Goal: Task Accomplishment & Management: Use online tool/utility

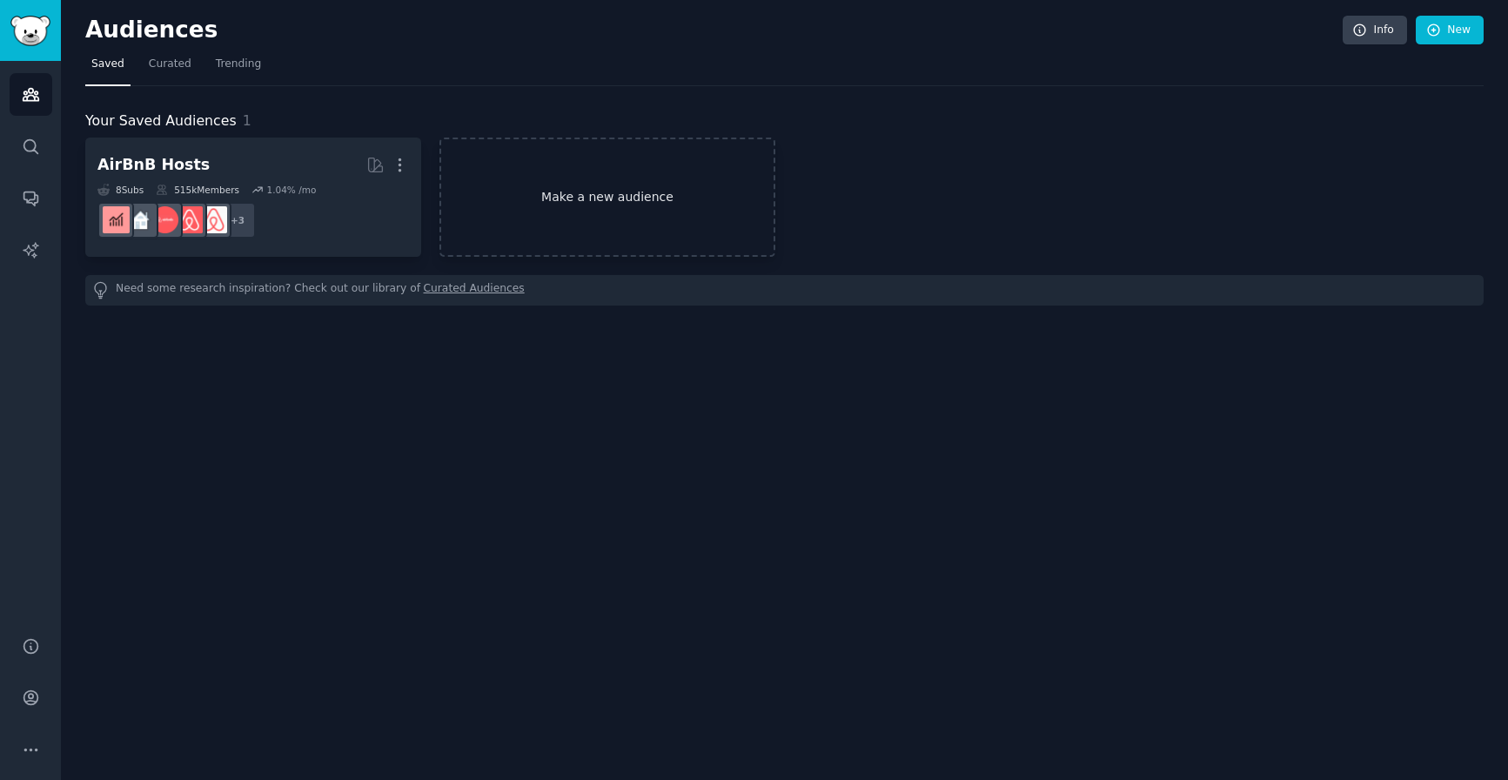
click at [579, 199] on link "Make a new audience" at bounding box center [607, 196] width 336 height 119
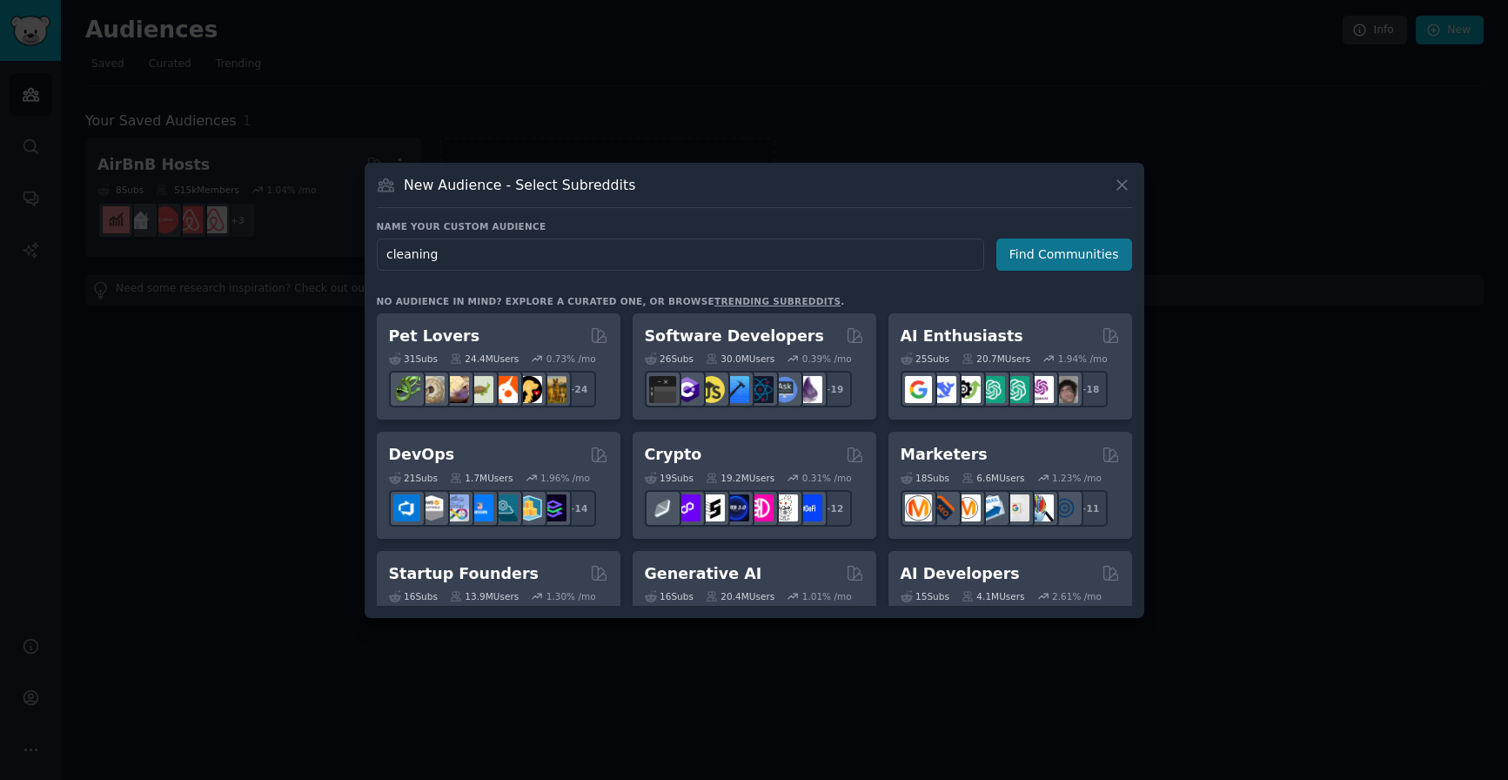
type input "cleaning"
click at [1092, 255] on button "Find Communities" at bounding box center [1064, 254] width 136 height 32
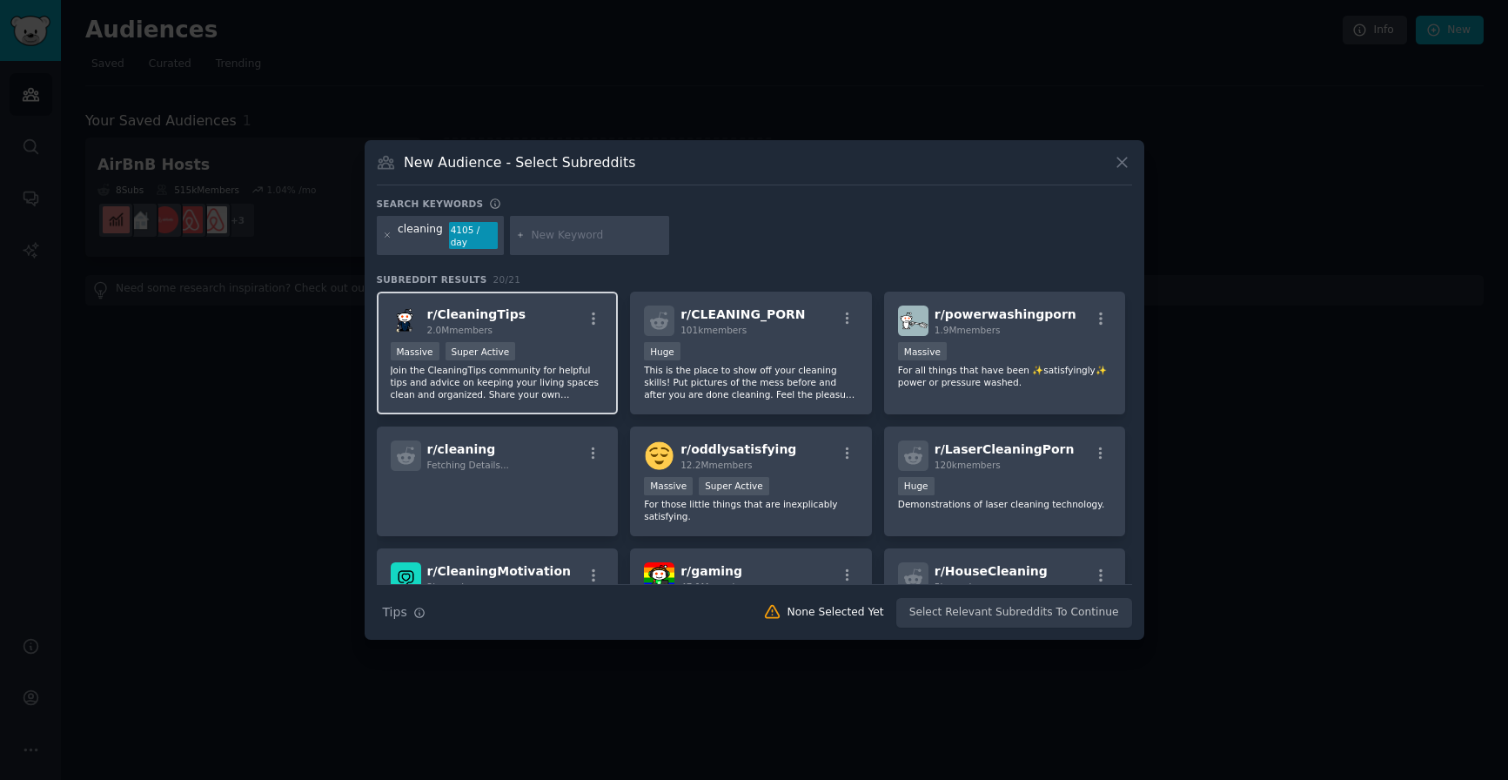
click at [503, 307] on span "r/ CleaningTips" at bounding box center [476, 314] width 99 height 14
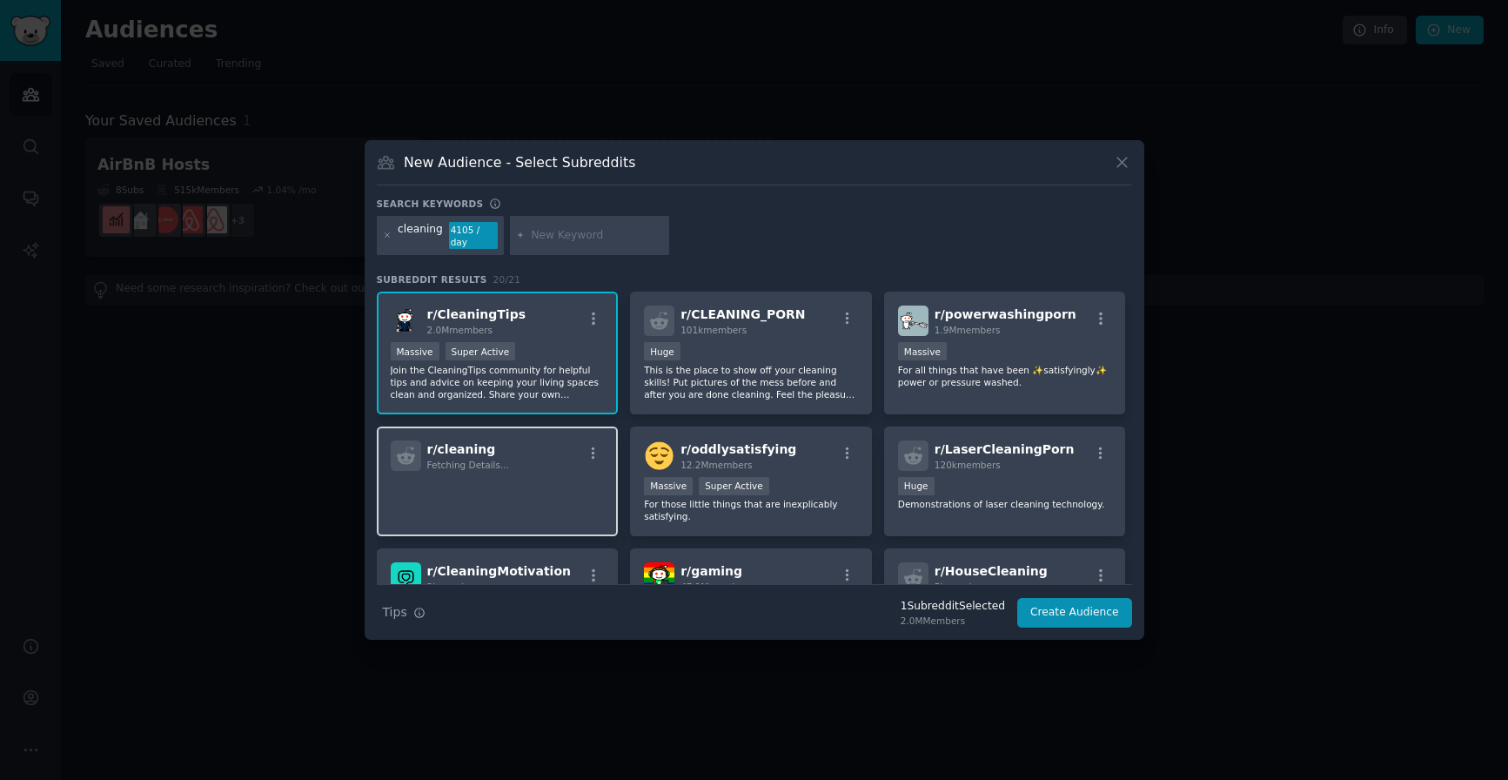
click at [572, 481] on p at bounding box center [498, 495] width 214 height 37
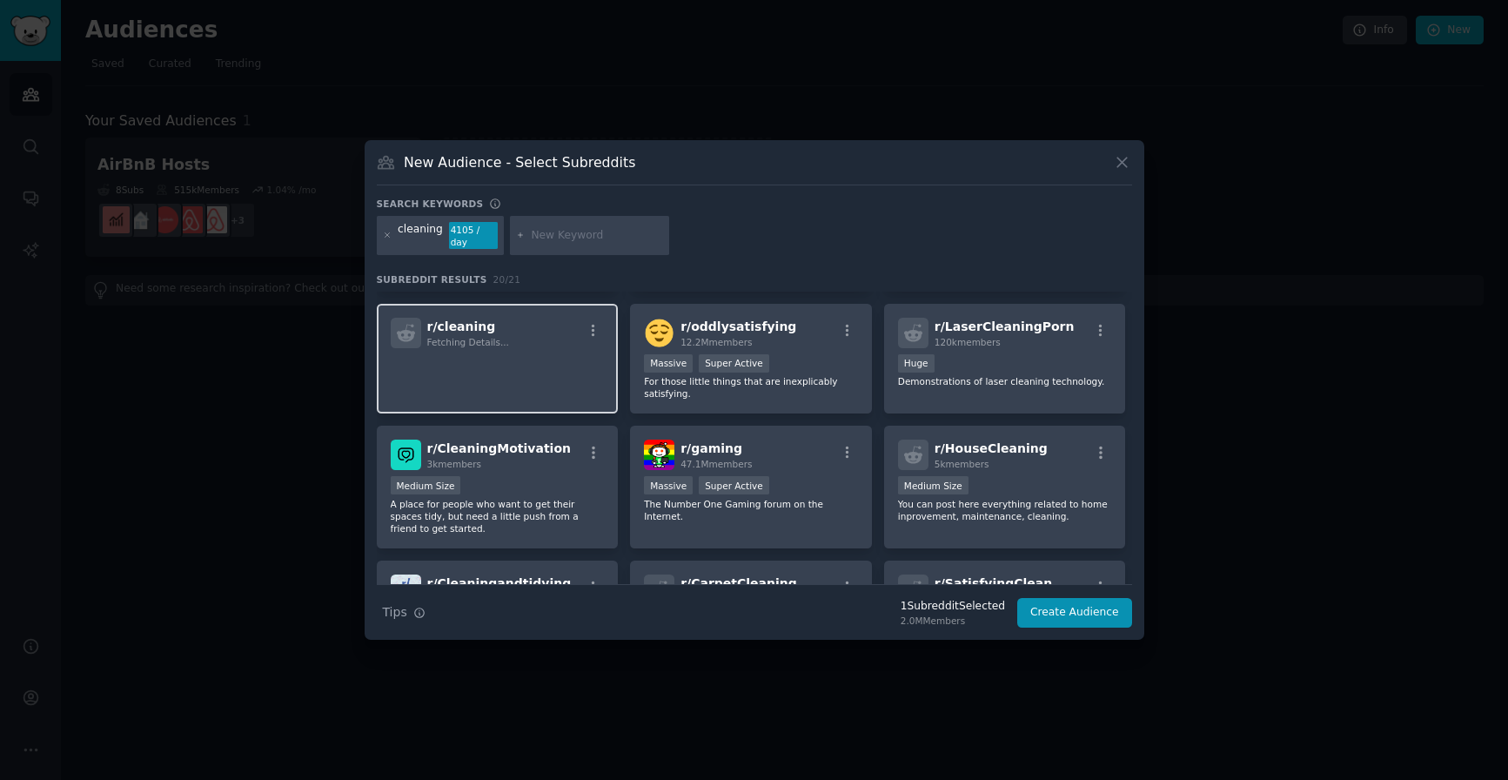
scroll to position [126, 0]
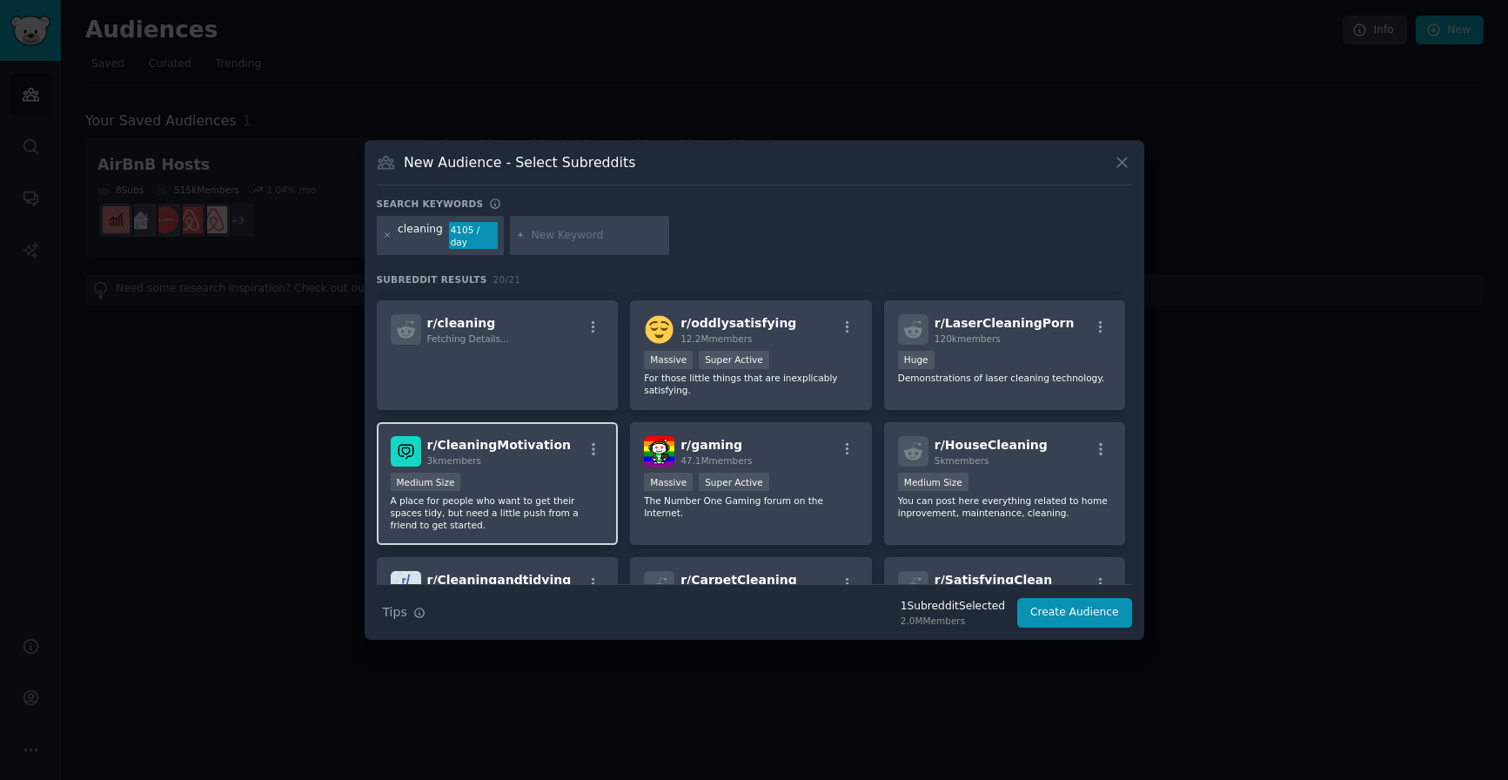
click at [558, 478] on div "Medium Size" at bounding box center [498, 483] width 214 height 22
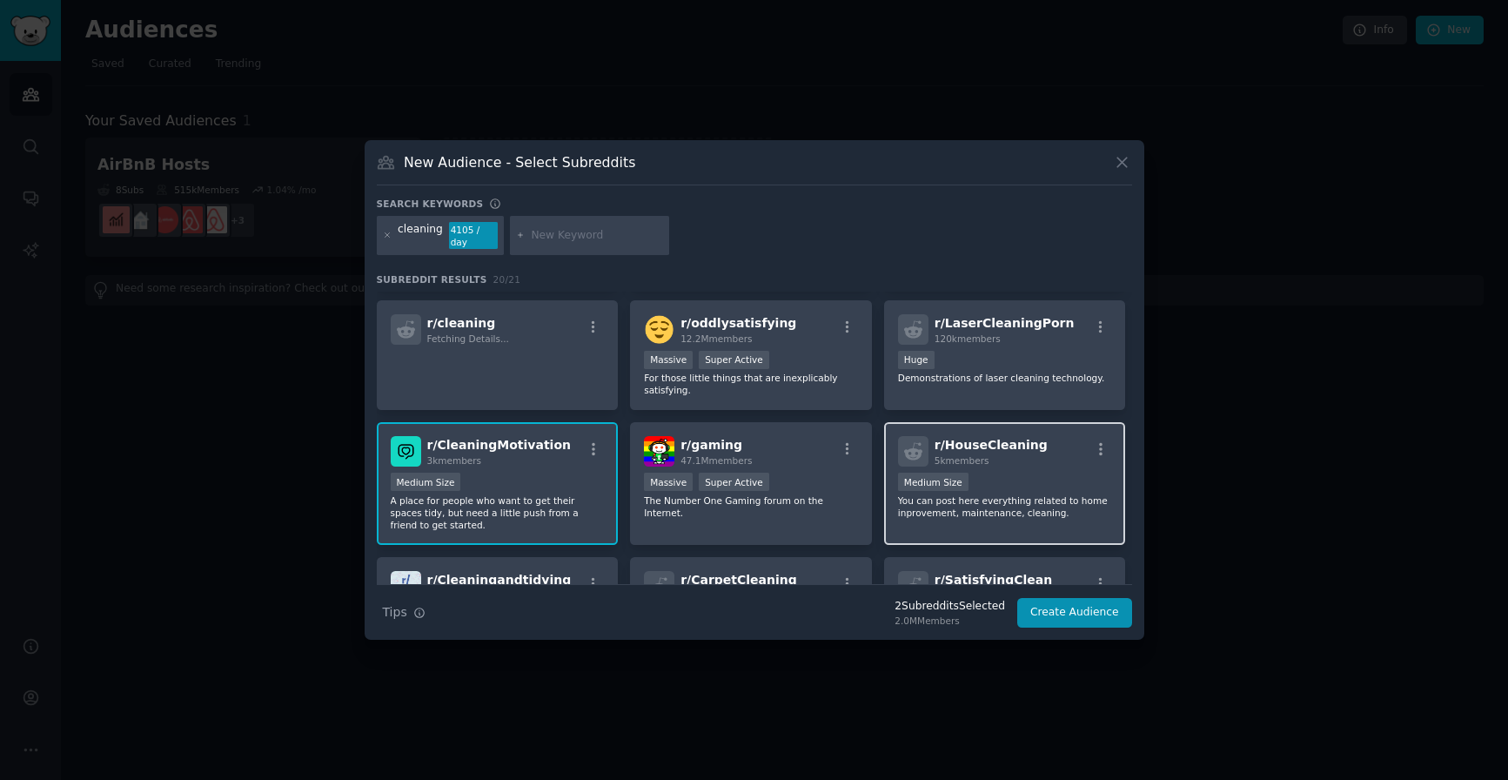
click at [1028, 459] on div "5k members" at bounding box center [991, 460] width 113 height 12
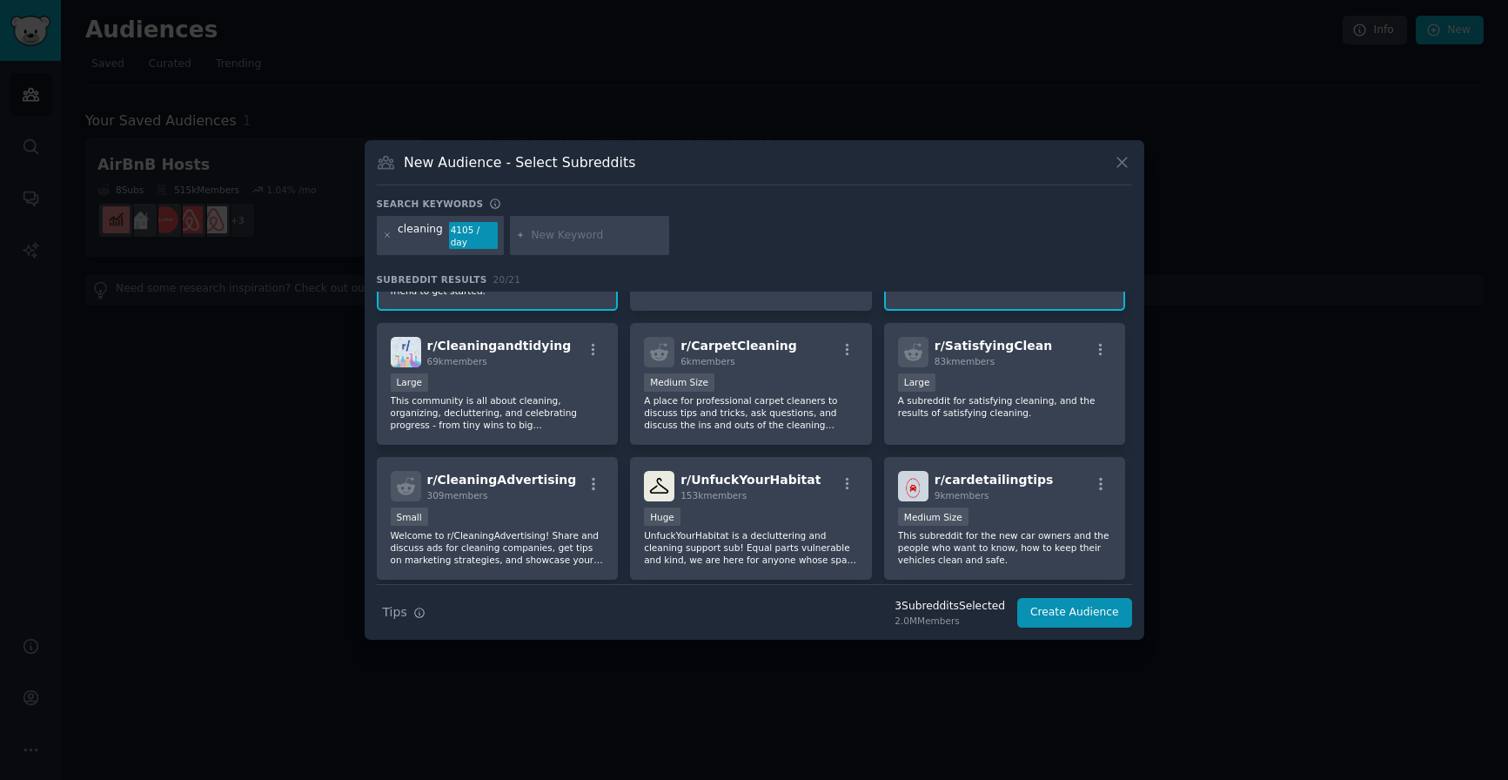
scroll to position [372, 0]
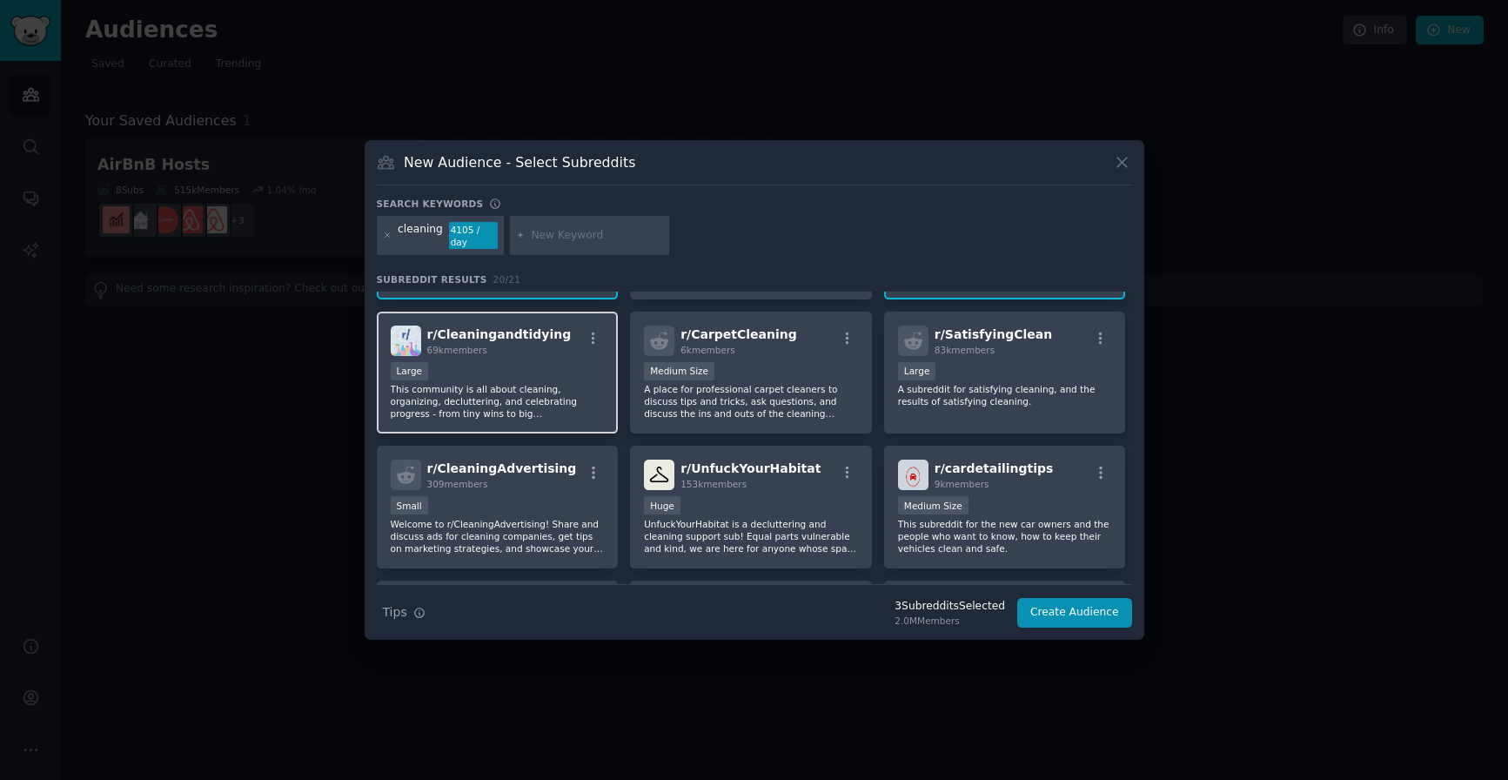
click at [497, 405] on p "This community is all about cleaning, organizing, decluttering, and celebrating…" at bounding box center [498, 401] width 214 height 37
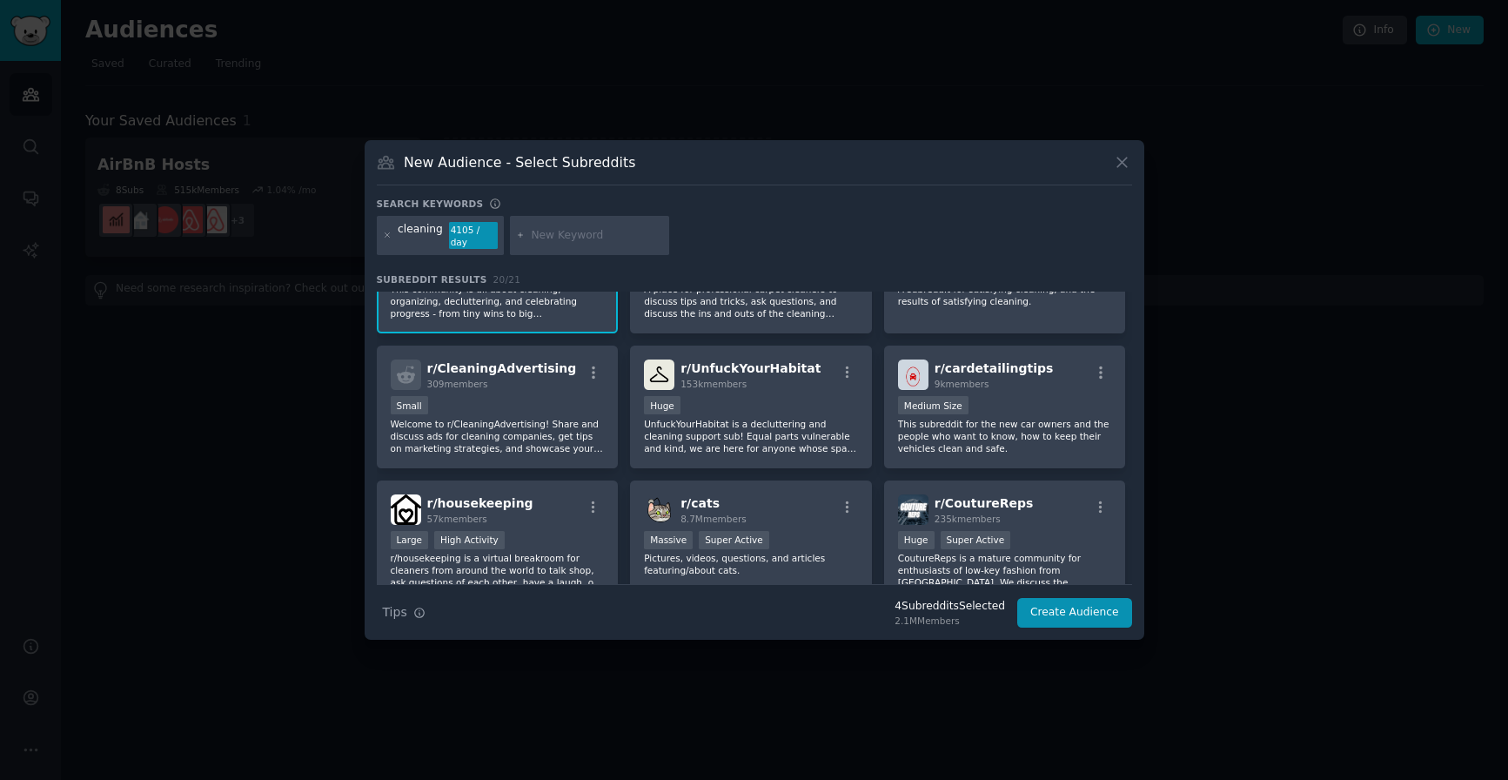
scroll to position [499, 0]
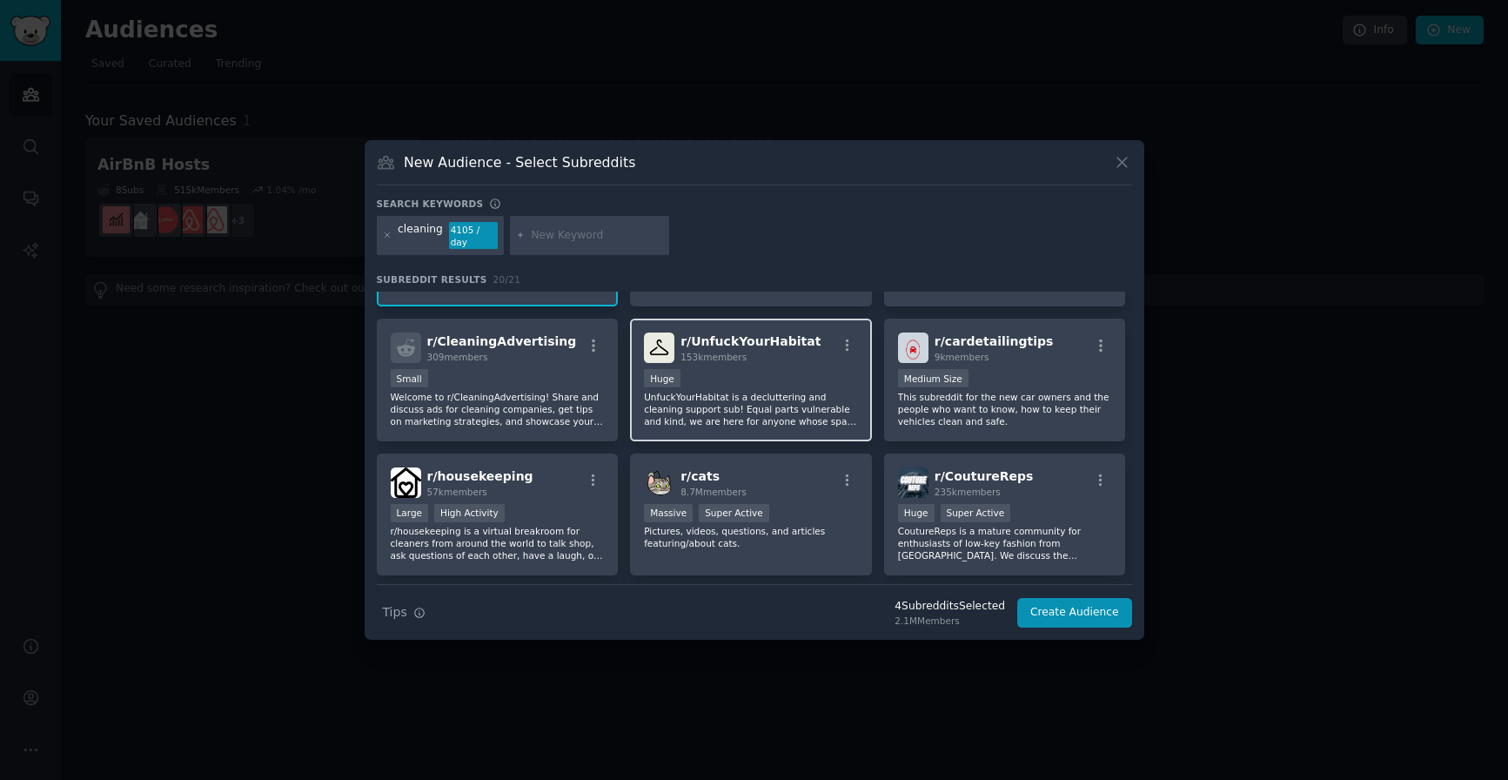
click at [756, 377] on div "100,000 - 1,000,000 members Huge" at bounding box center [751, 380] width 214 height 22
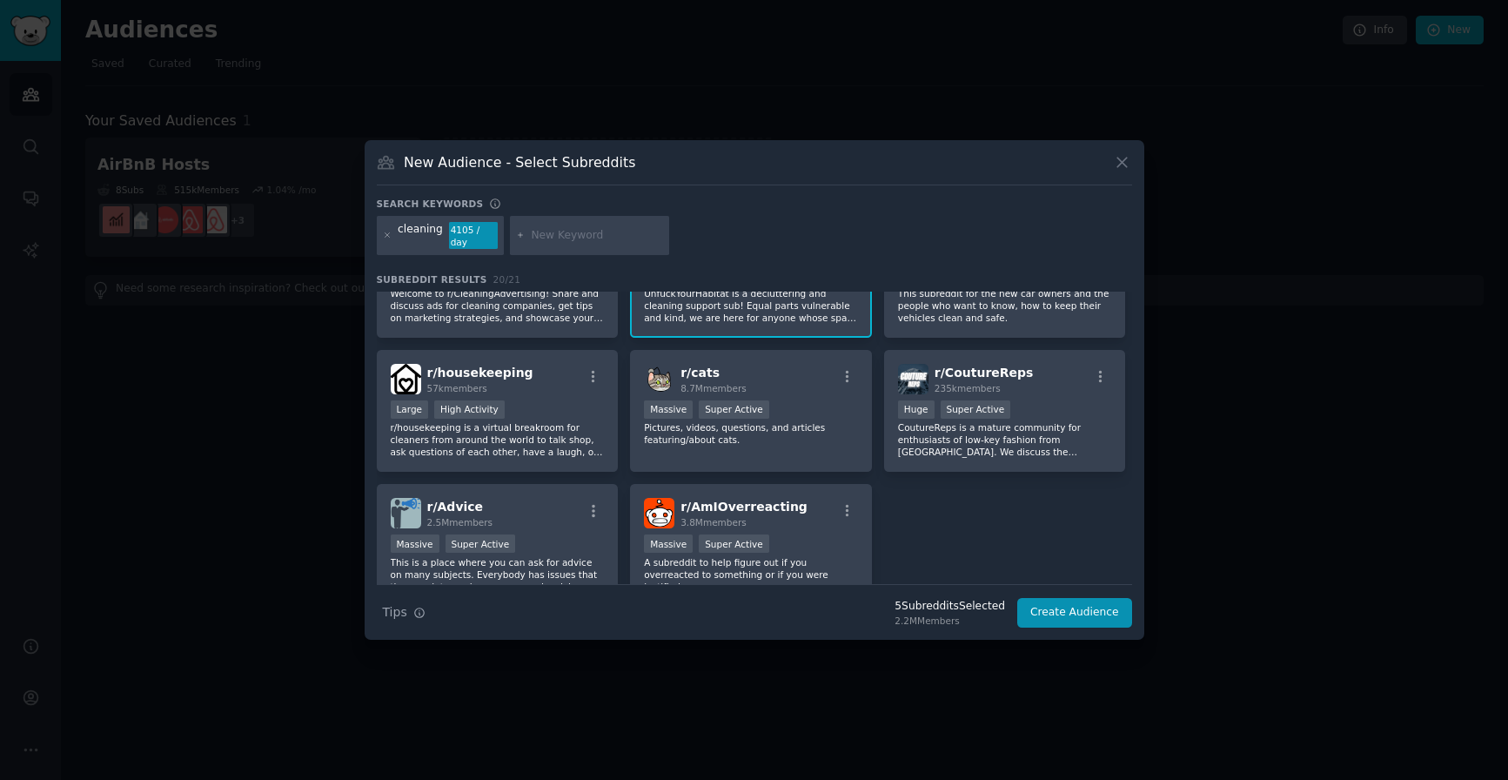
scroll to position [618, 0]
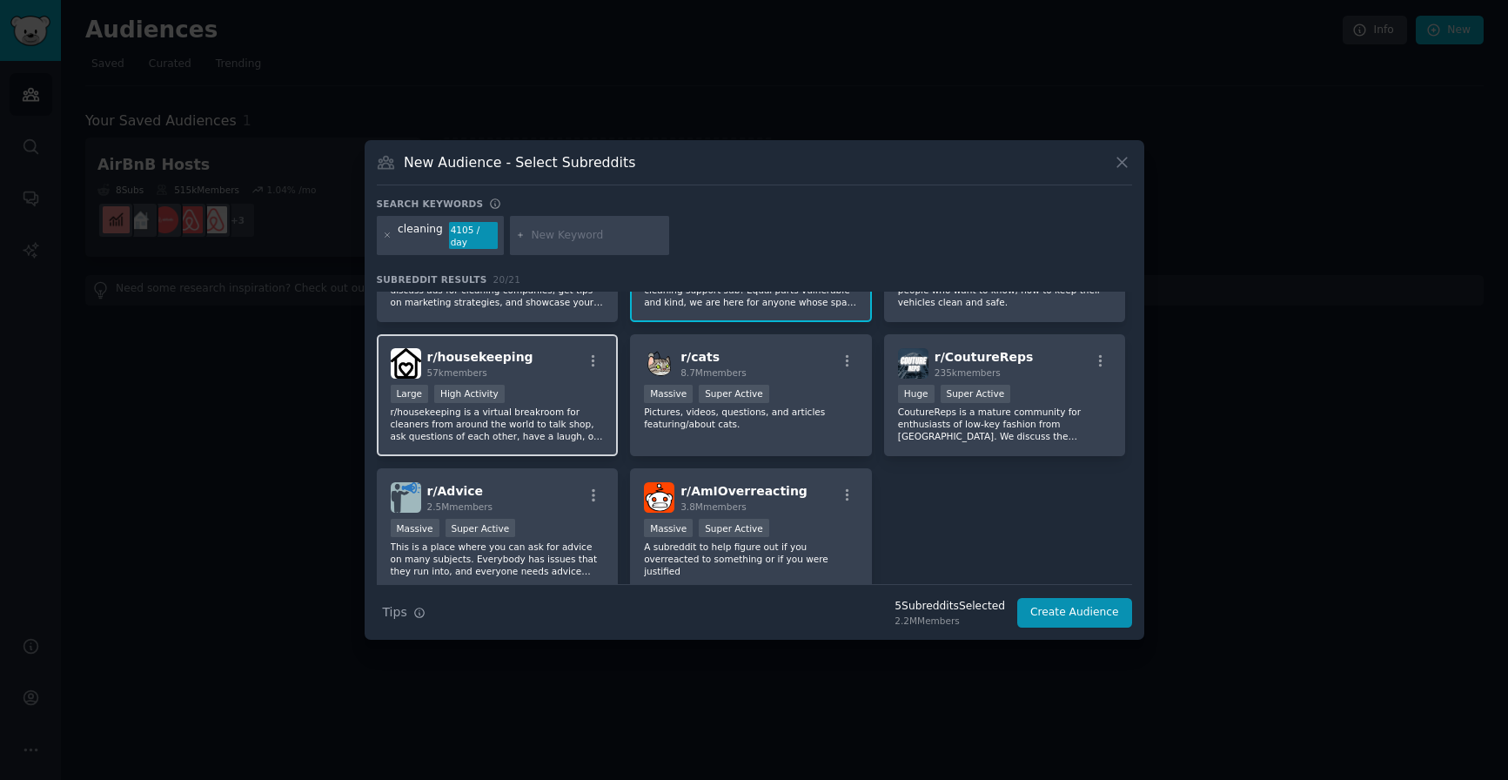
click at [578, 419] on p "r/housekeeping is a virtual breakroom for cleaners from around the world to tal…" at bounding box center [498, 423] width 214 height 37
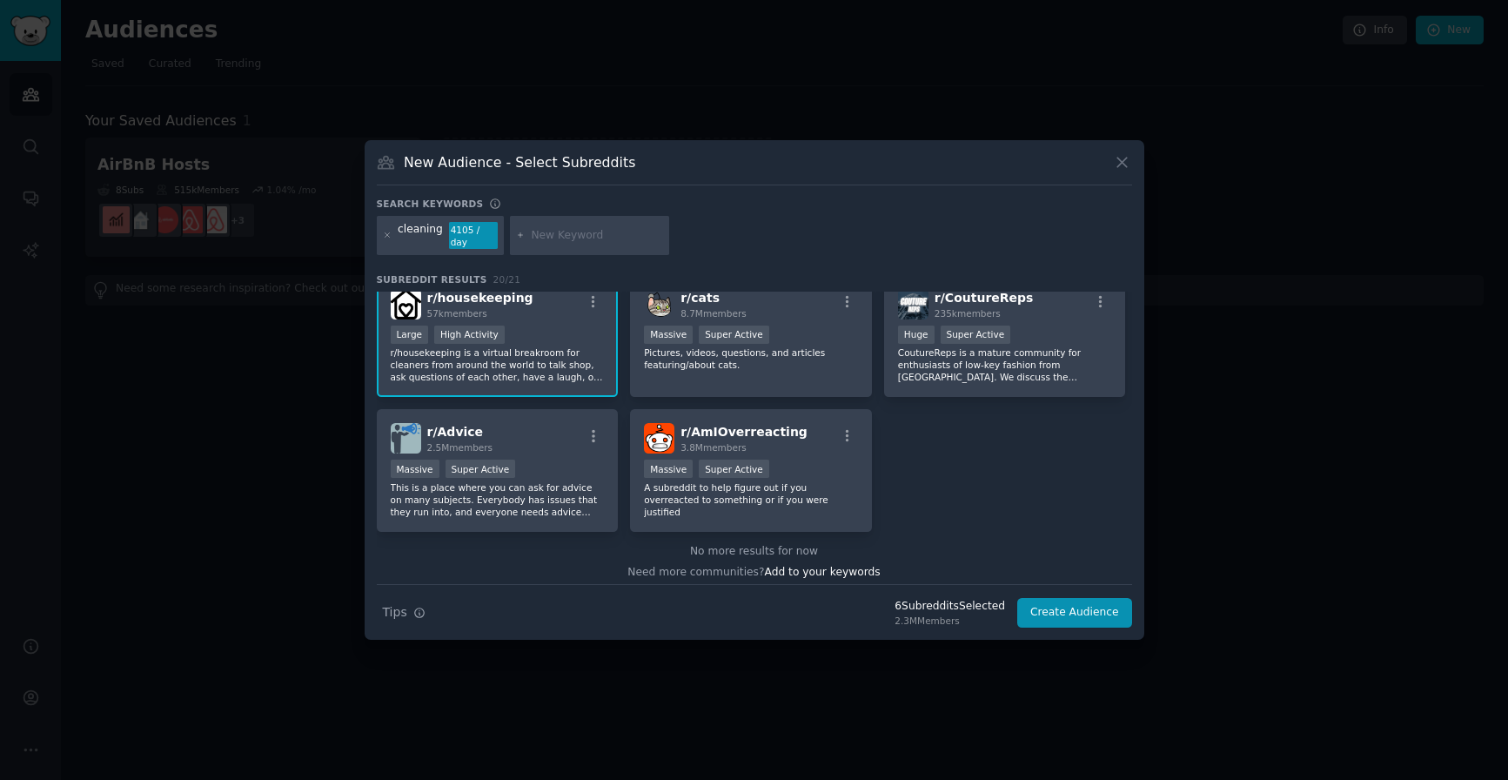
scroll to position [685, 0]
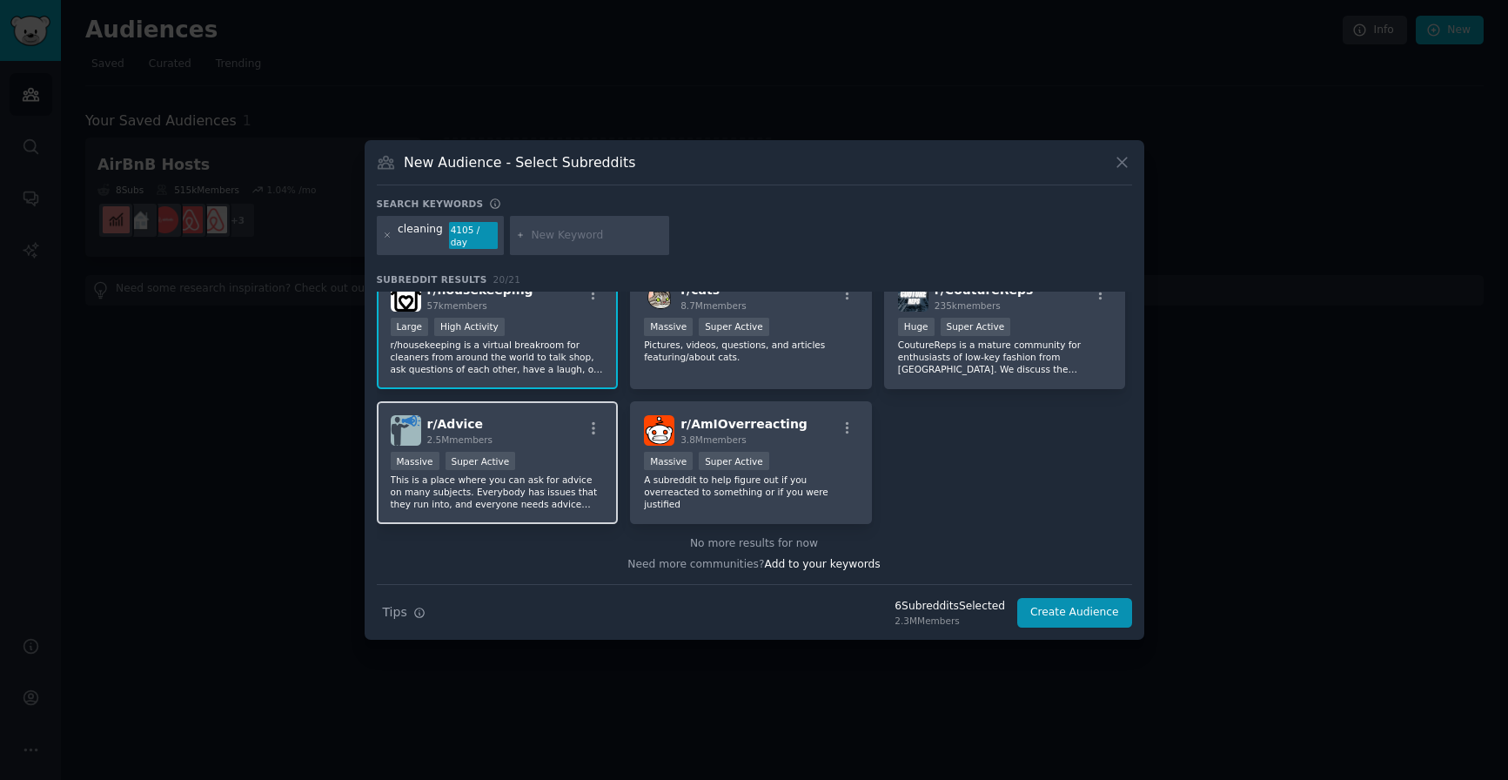
click at [565, 488] on p "This is a place where you can ask for advice on many subjects. Everybody has is…" at bounding box center [498, 491] width 214 height 37
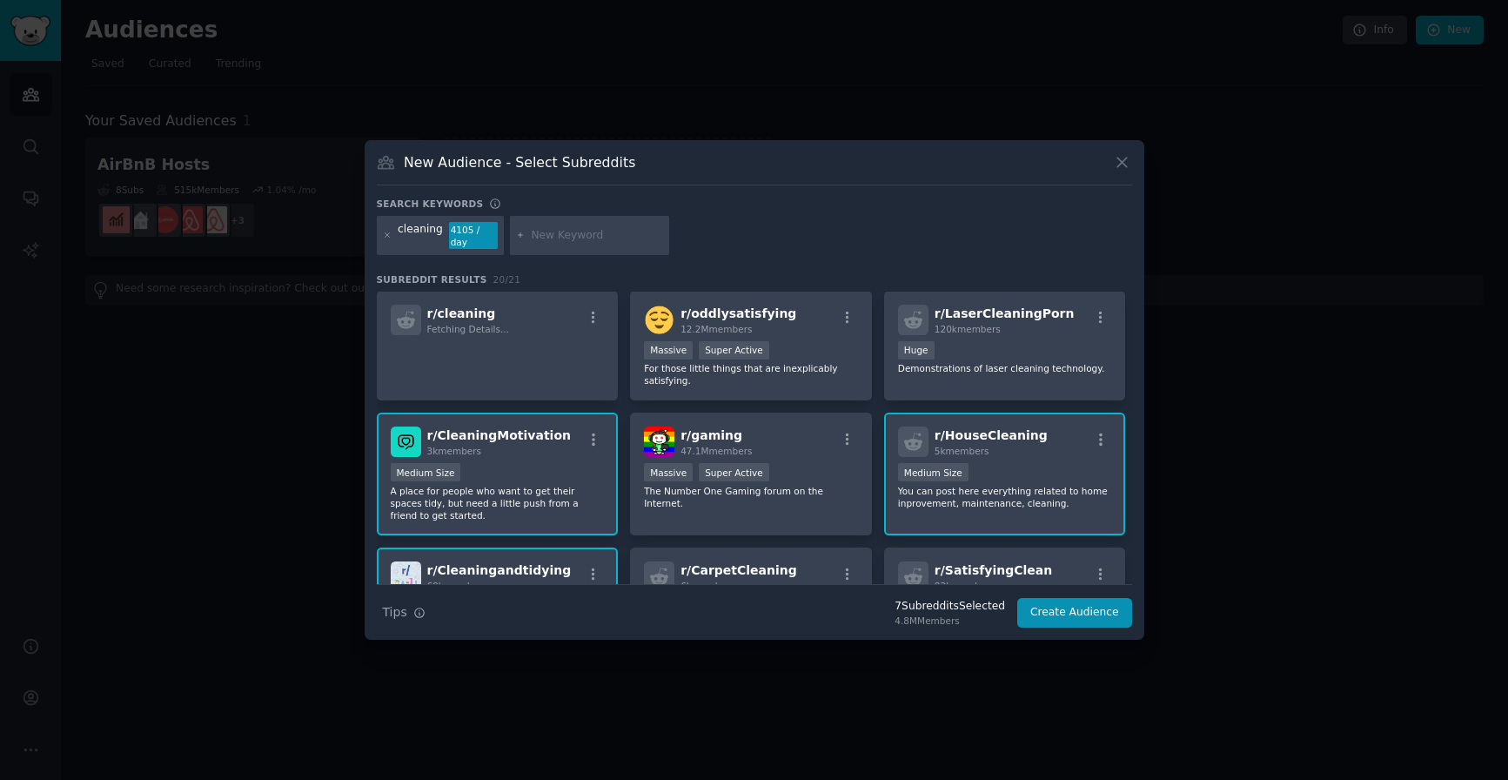
scroll to position [0, 0]
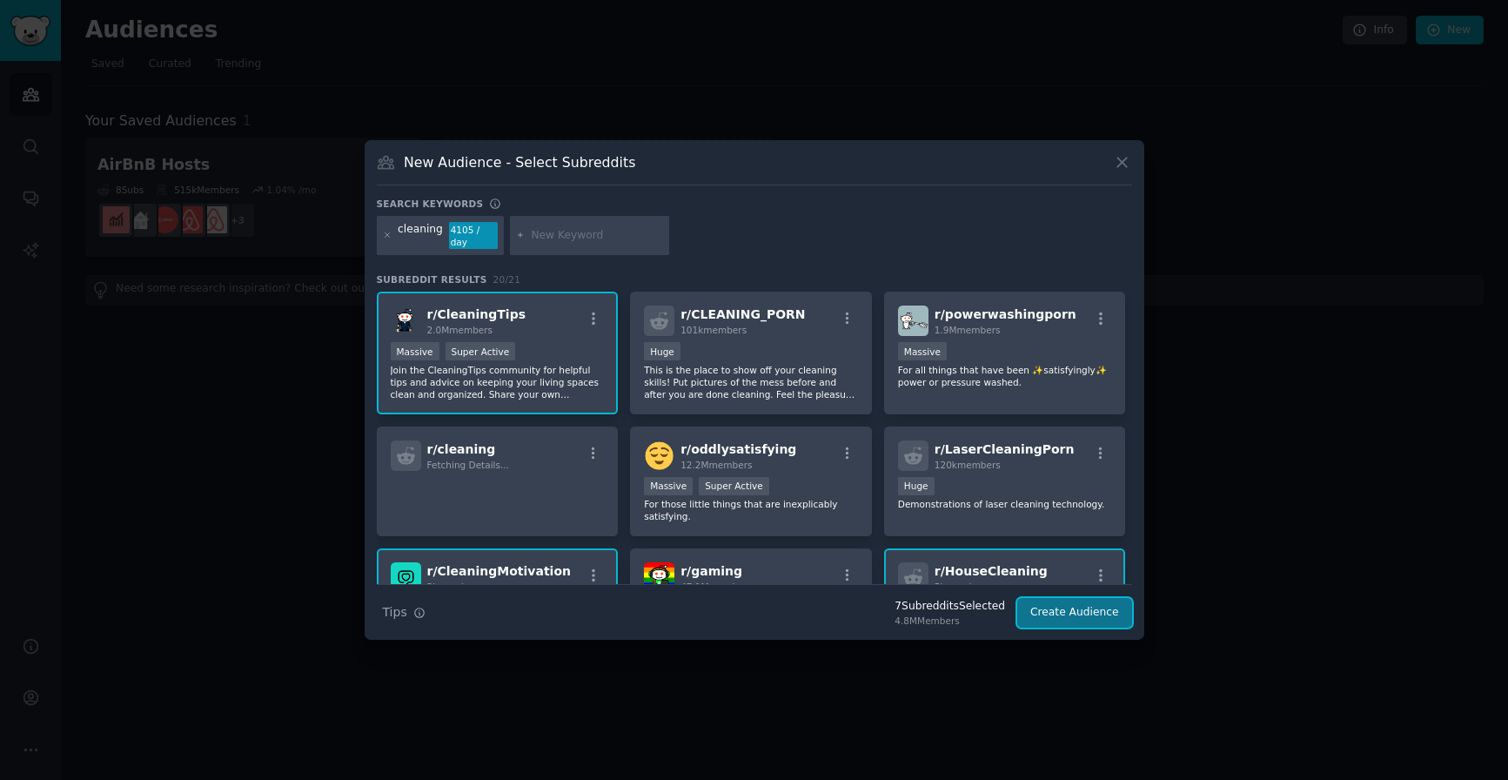
click at [1082, 607] on button "Create Audience" at bounding box center [1074, 613] width 115 height 30
